Goal: Task Accomplishment & Management: Manage account settings

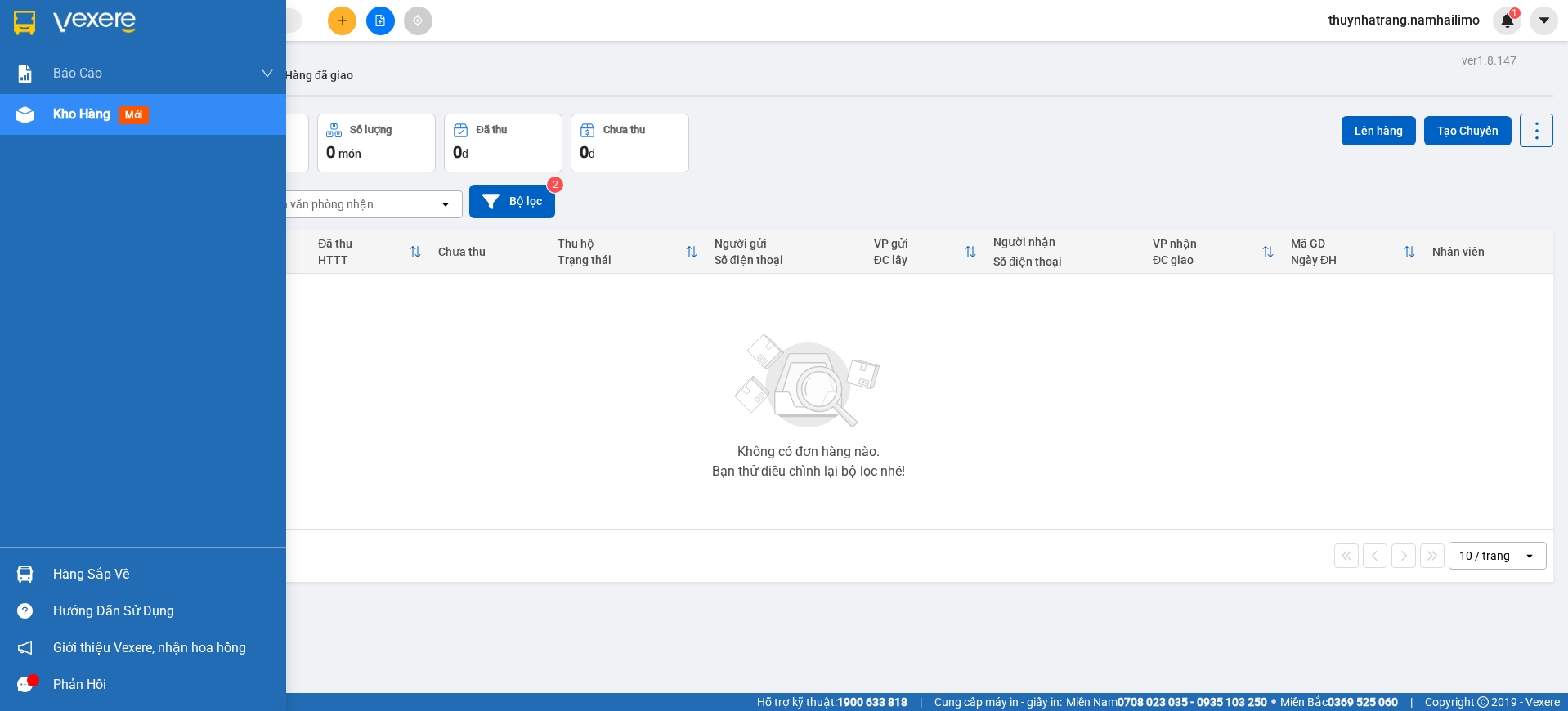
click at [39, 18] on div at bounding box center [143, 26] width 286 height 53
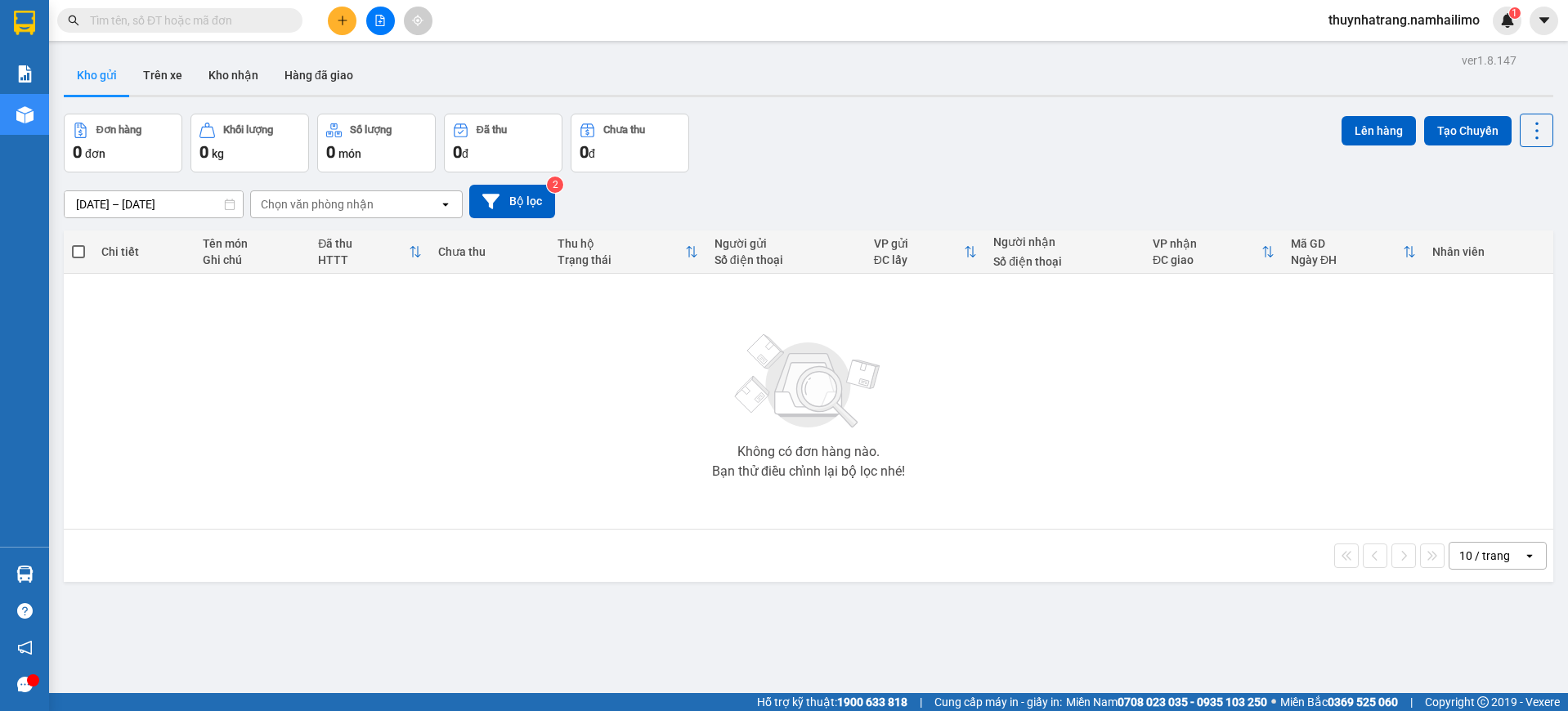
drag, startPoint x: 491, startPoint y: 425, endPoint x: 366, endPoint y: 320, distance: 163.2
click at [487, 421] on div "Không có đơn hàng nào. Bạn thử điều chỉnh lại bộ lọc nhé!" at bounding box center [808, 401] width 1474 height 245
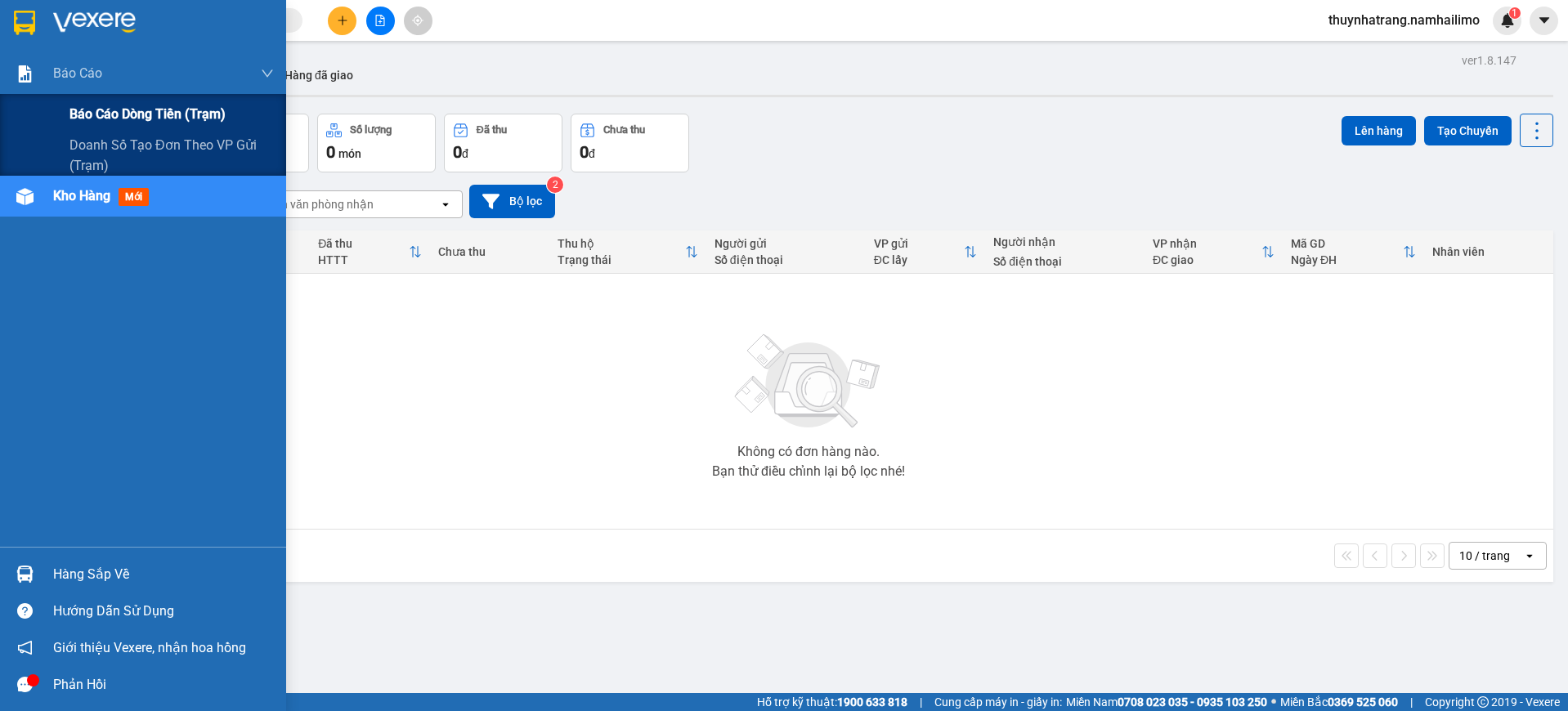
click at [96, 116] on span "Báo cáo dòng tiền (trạm)" at bounding box center [147, 114] width 156 height 21
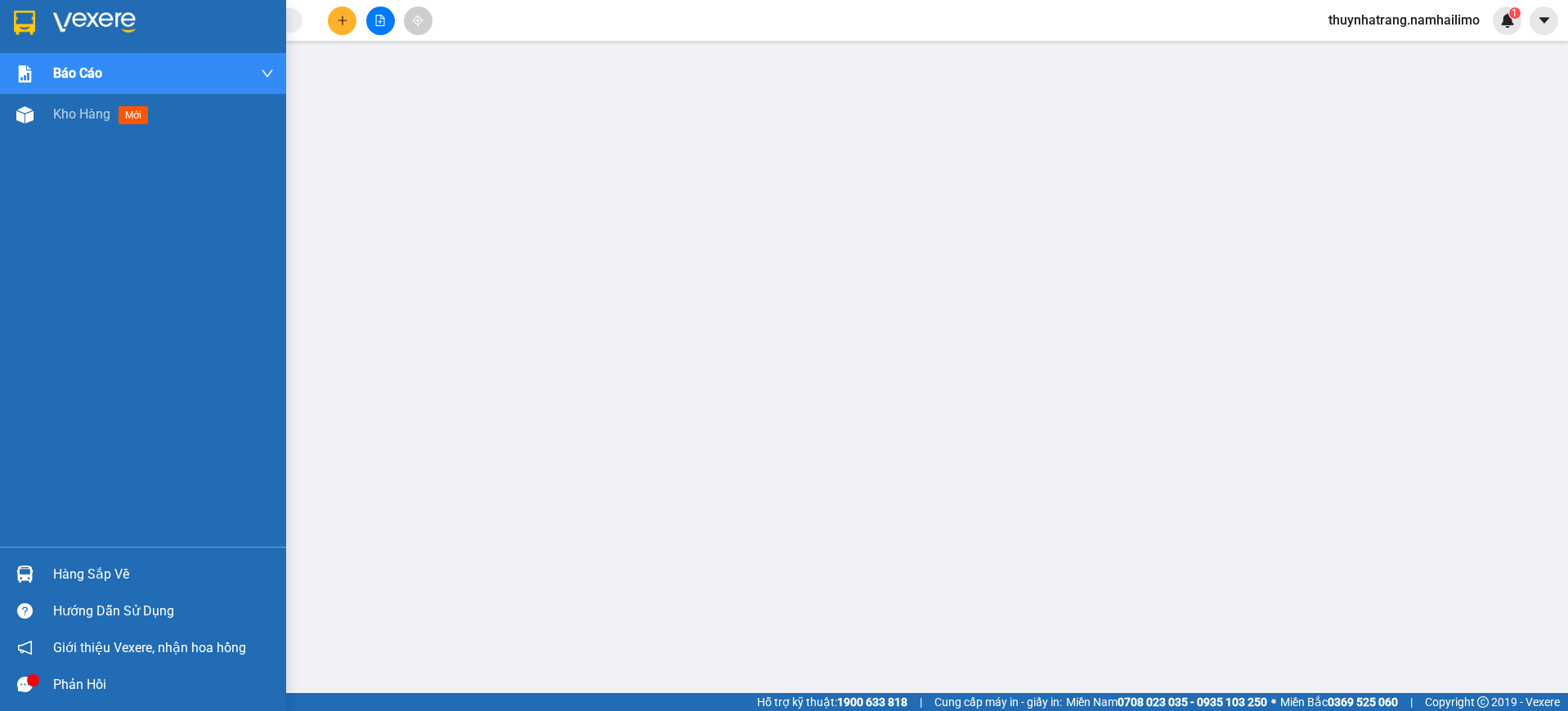
click at [26, 18] on img at bounding box center [24, 23] width 21 height 25
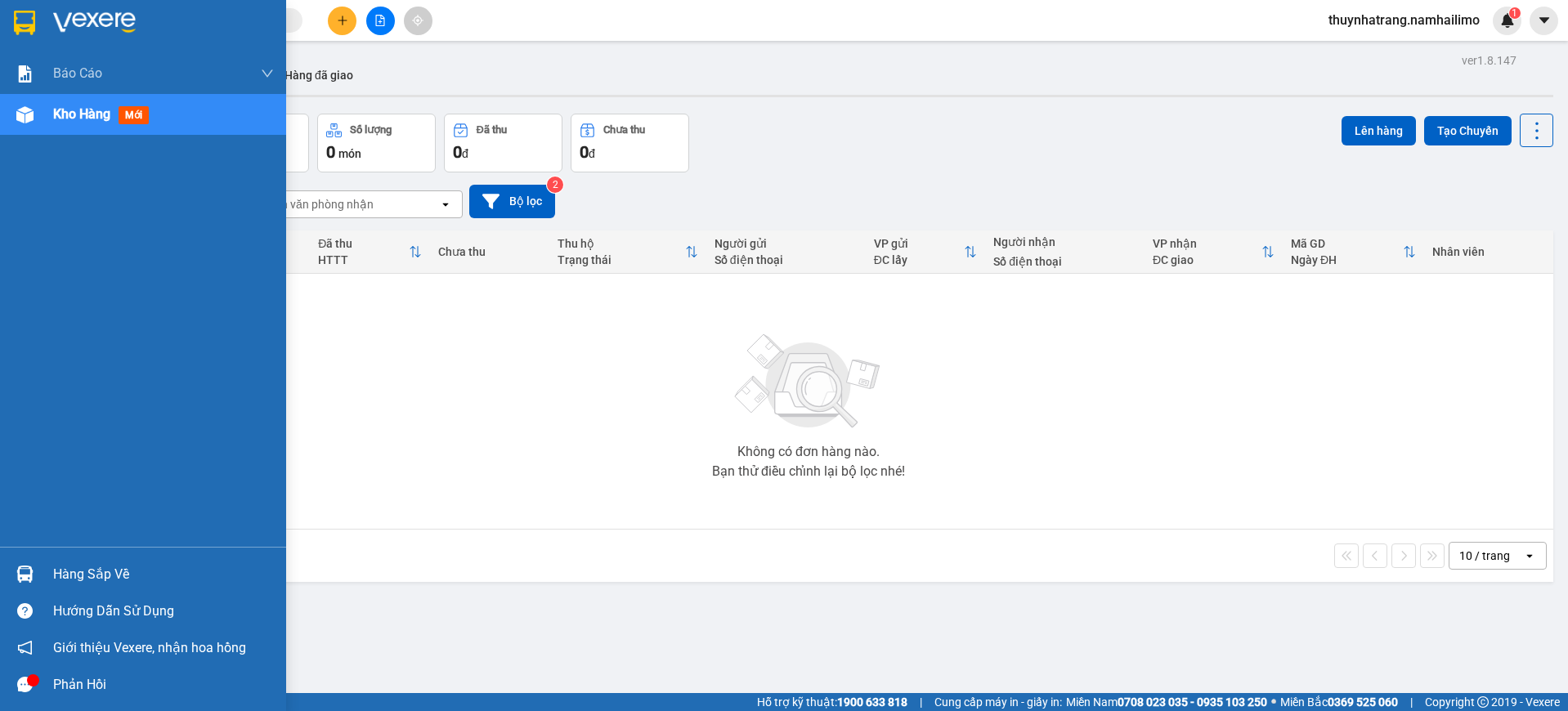
click at [35, 21] on div at bounding box center [25, 22] width 29 height 29
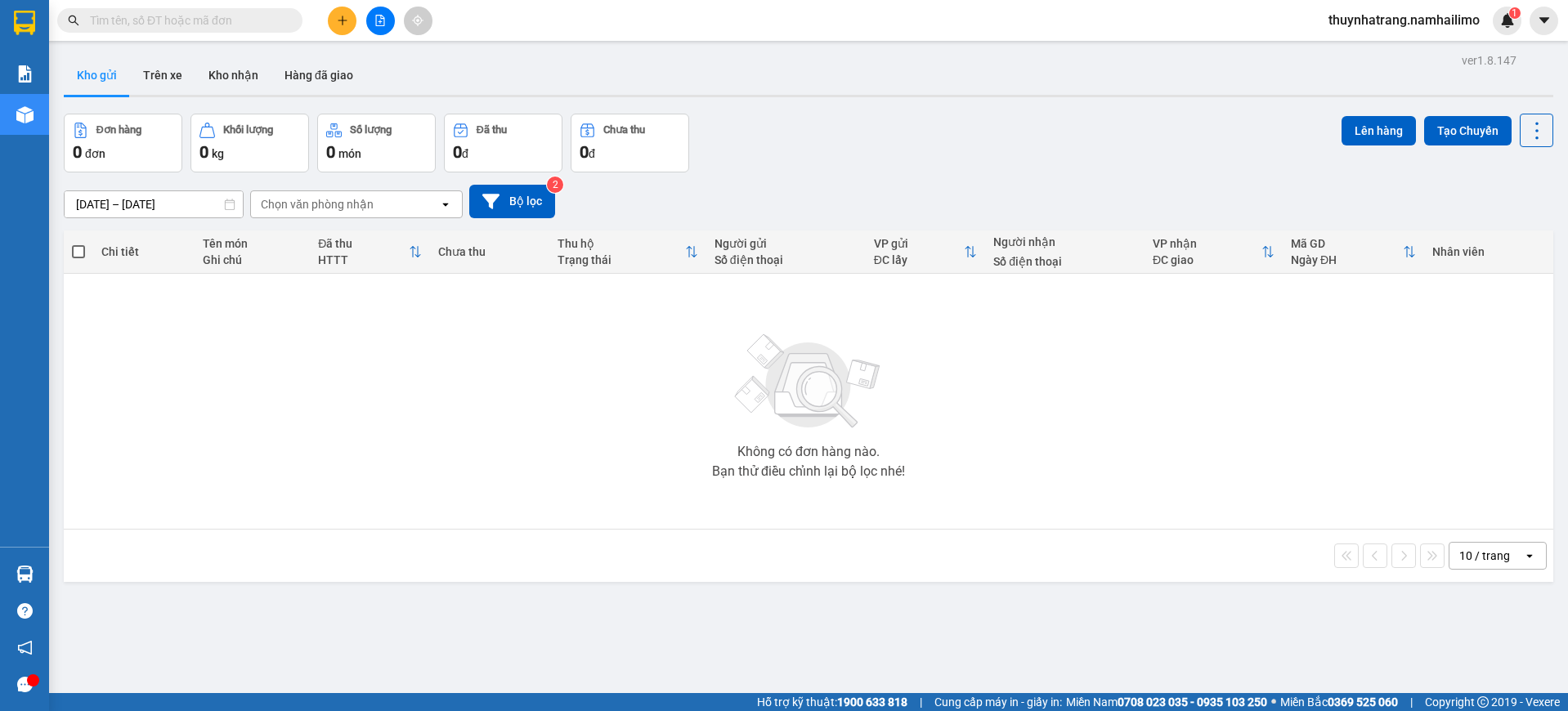
click at [102, 76] on button "Kho gửi" at bounding box center [96, 75] width 67 height 40
click at [230, 78] on button "Kho nhận" at bounding box center [234, 75] width 77 height 40
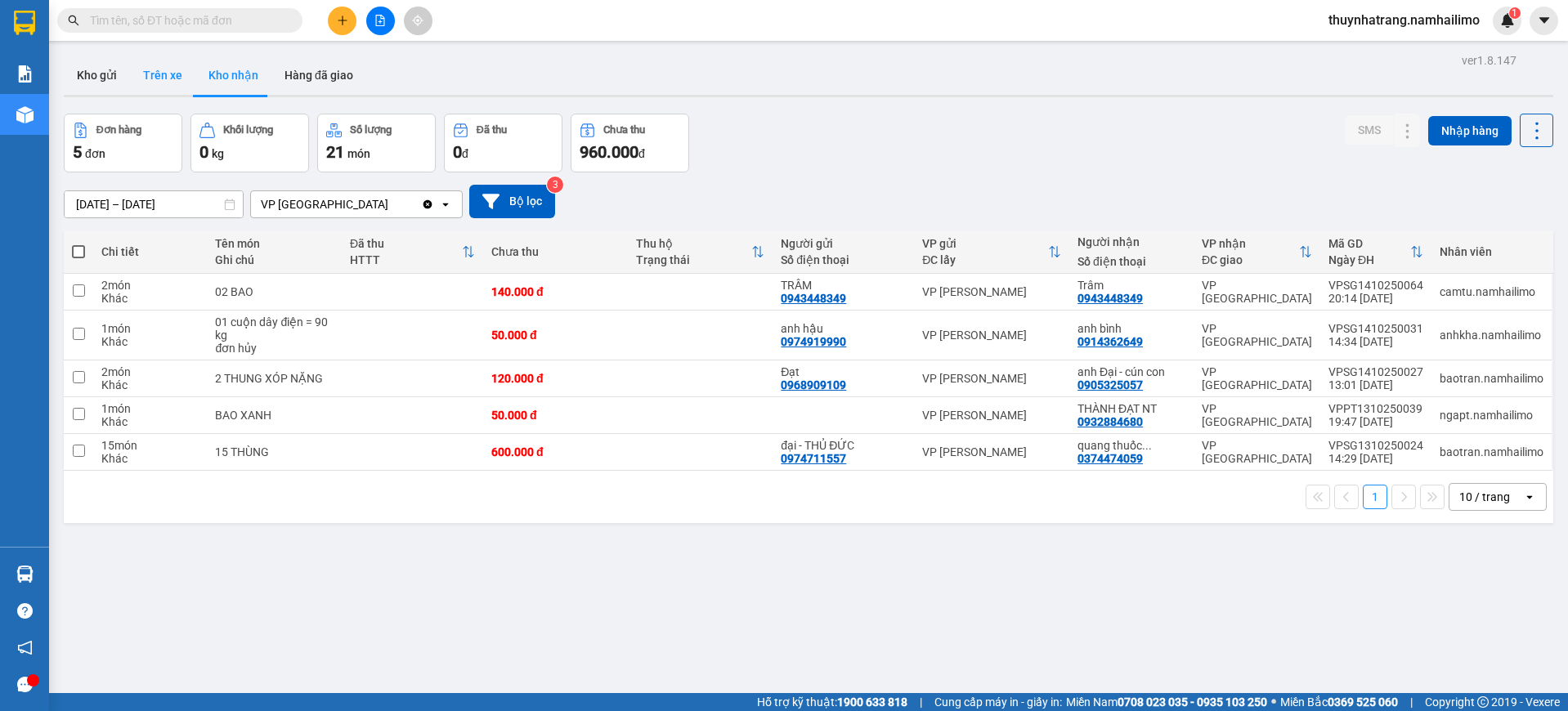
click at [161, 84] on button "Trên xe" at bounding box center [163, 75] width 66 height 40
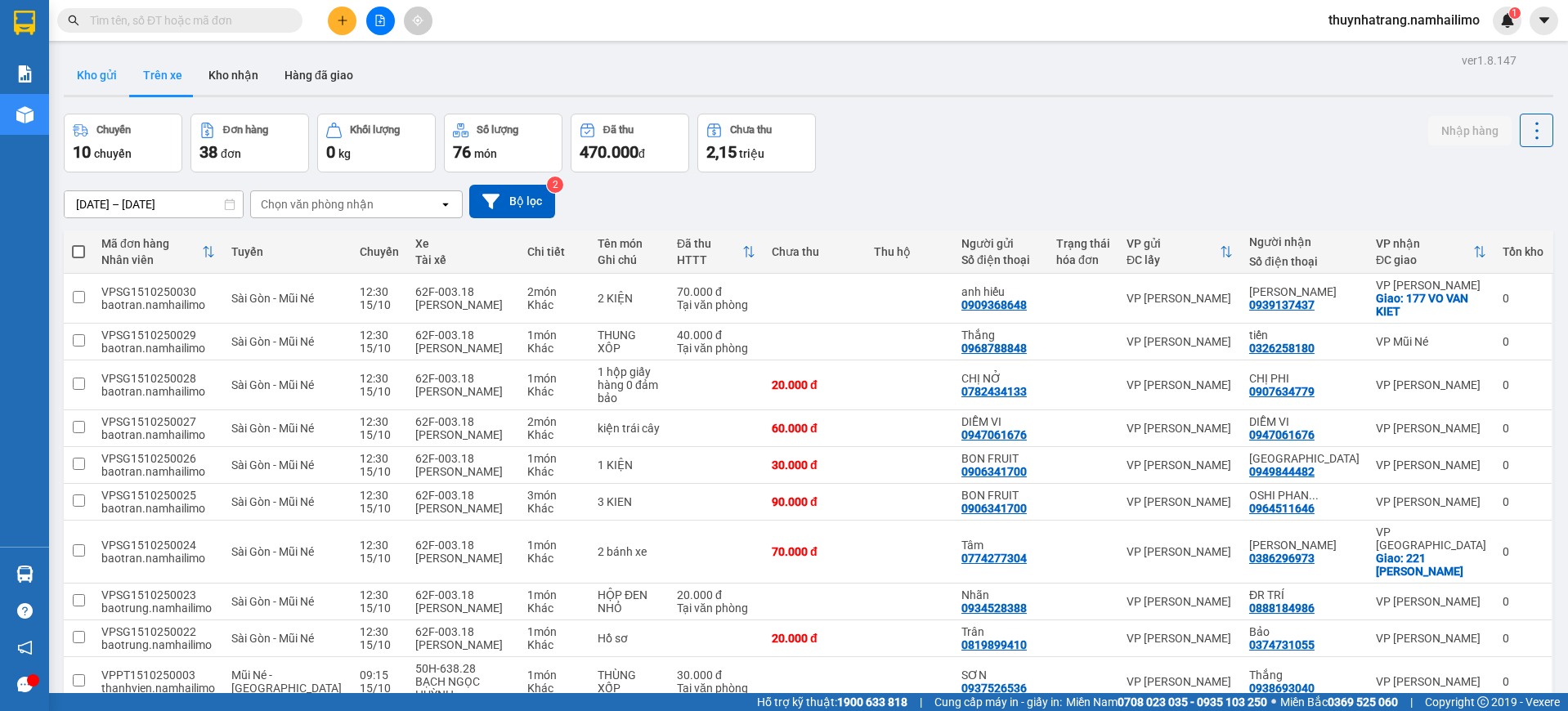
click at [106, 80] on button "Kho gửi" at bounding box center [96, 75] width 67 height 40
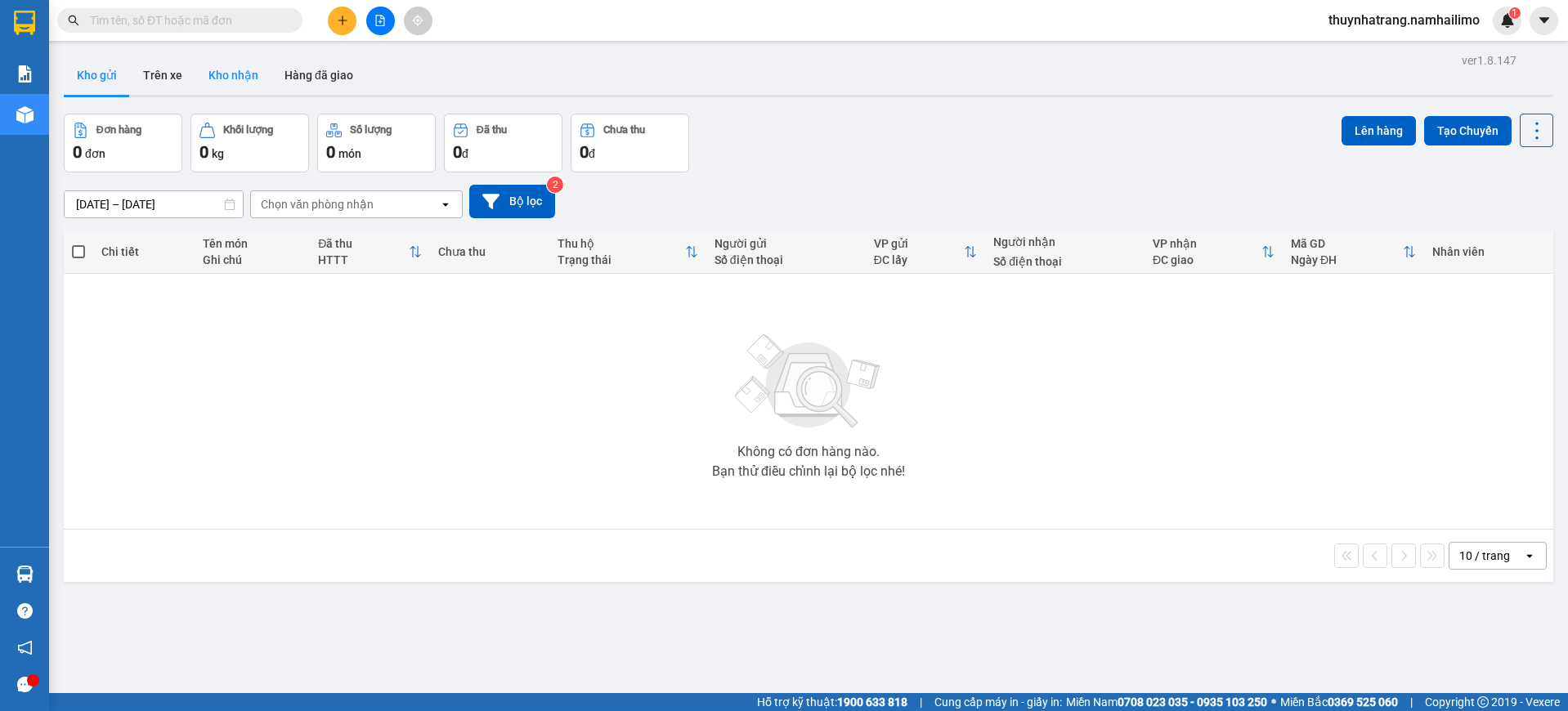
click at [228, 71] on button "Kho nhận" at bounding box center [234, 75] width 77 height 40
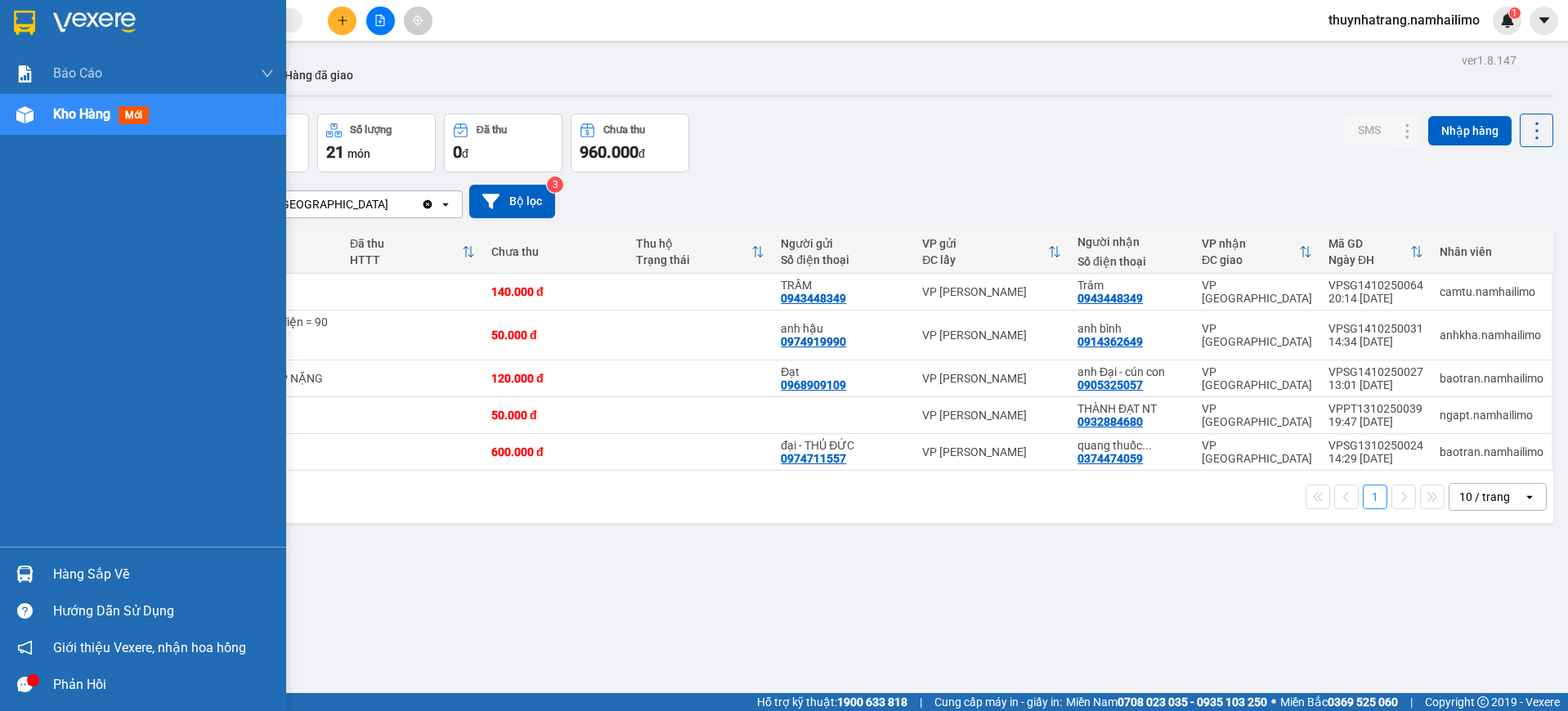
click at [27, 581] on img at bounding box center [24, 573] width 17 height 17
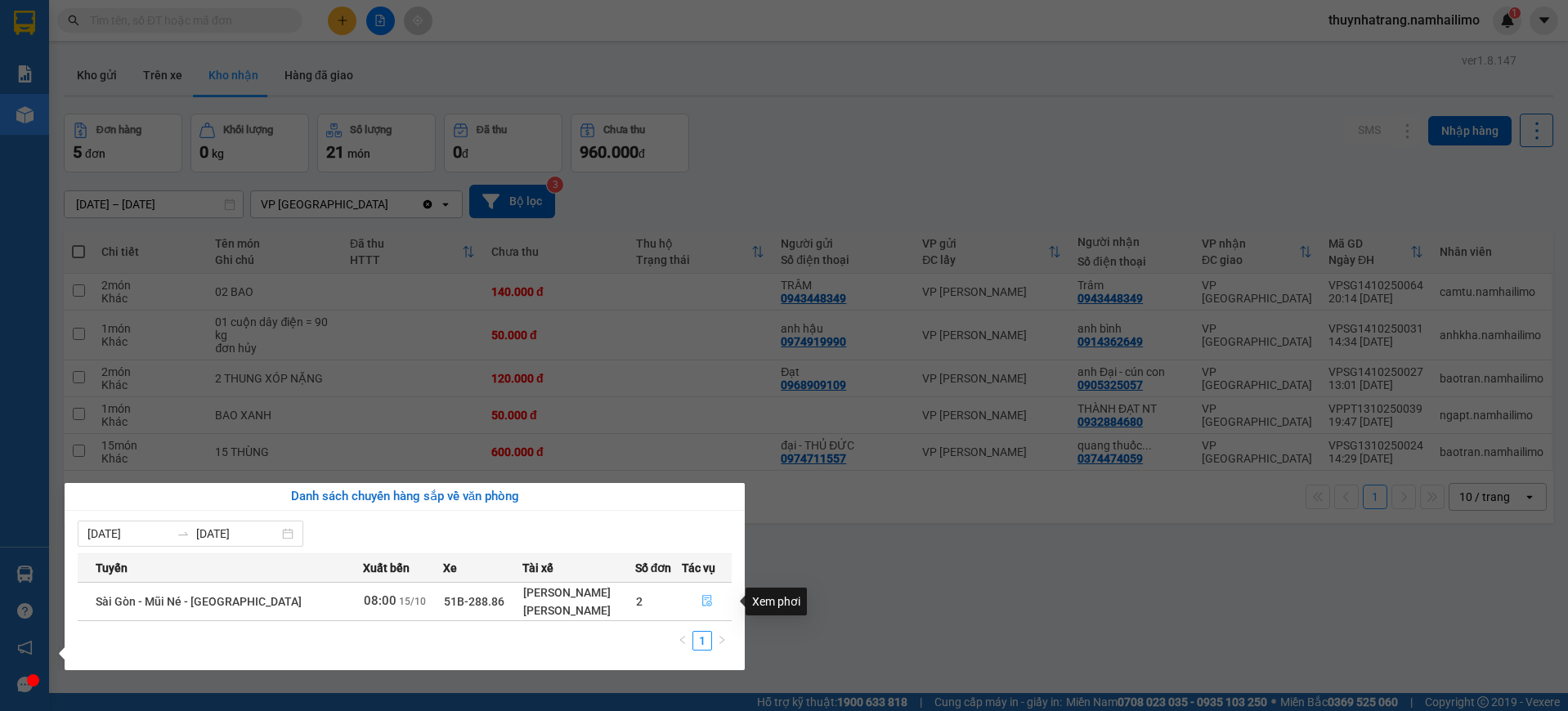
click at [706, 599] on icon "file-done" at bounding box center [707, 601] width 12 height 12
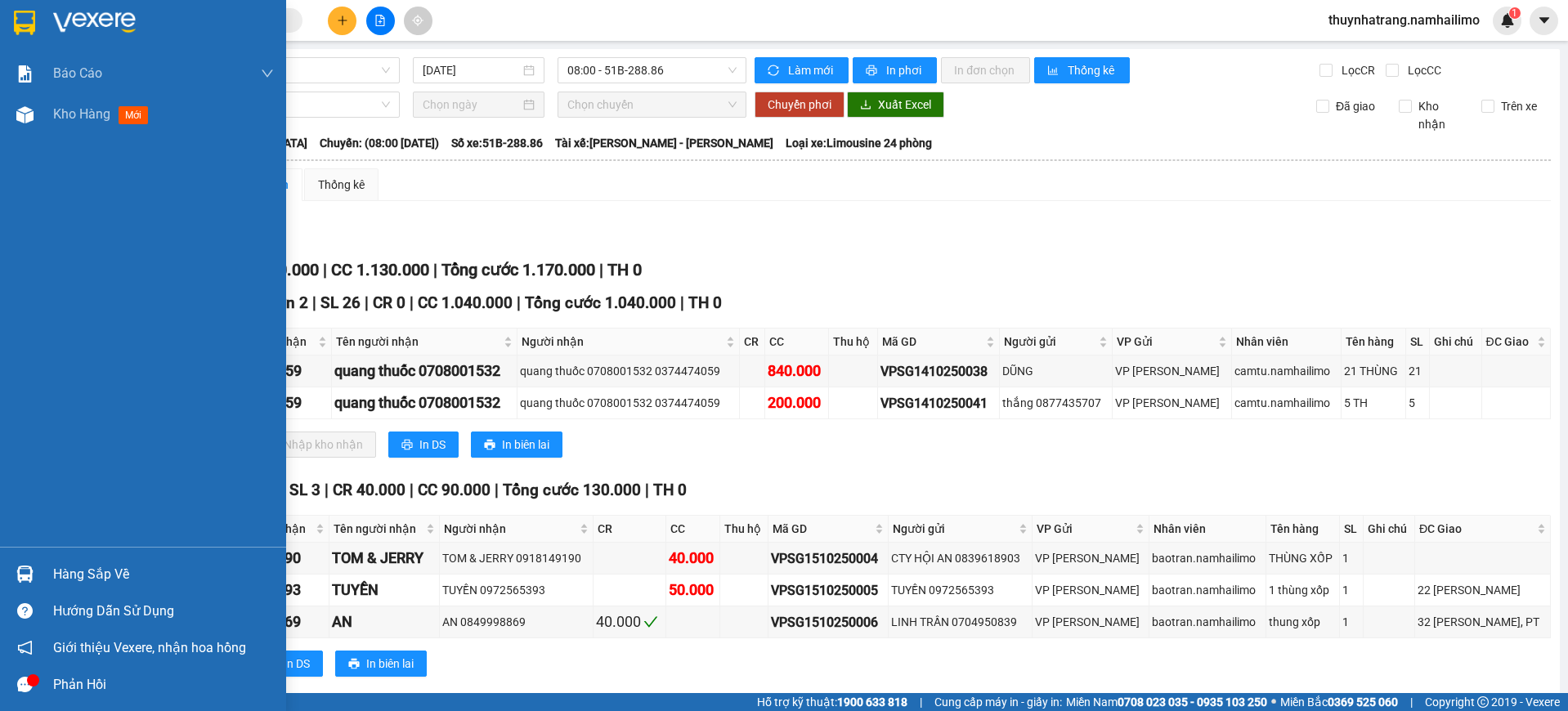
click at [40, 16] on div at bounding box center [143, 26] width 286 height 53
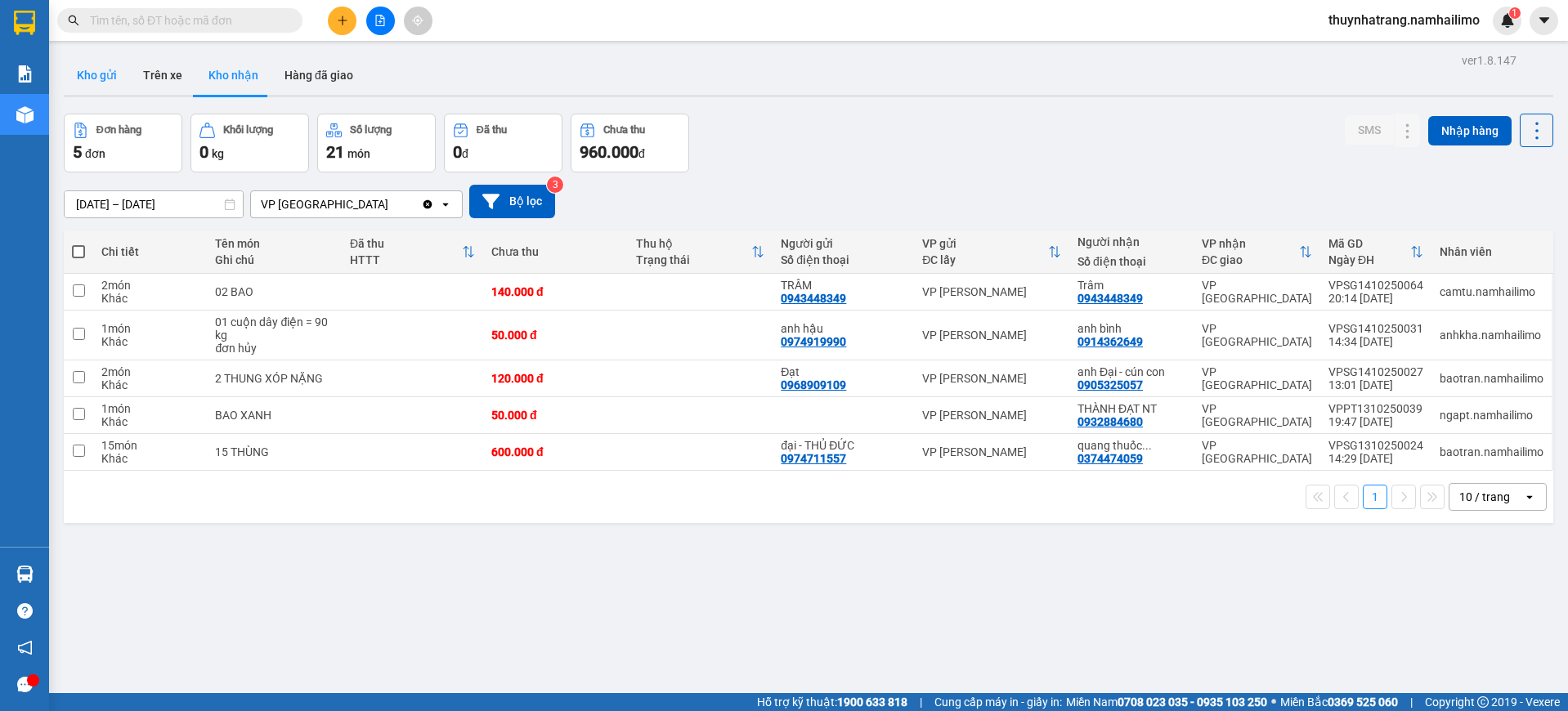
click at [81, 67] on button "Kho gửi" at bounding box center [96, 75] width 67 height 40
